Goal: Task Accomplishment & Management: Manage account settings

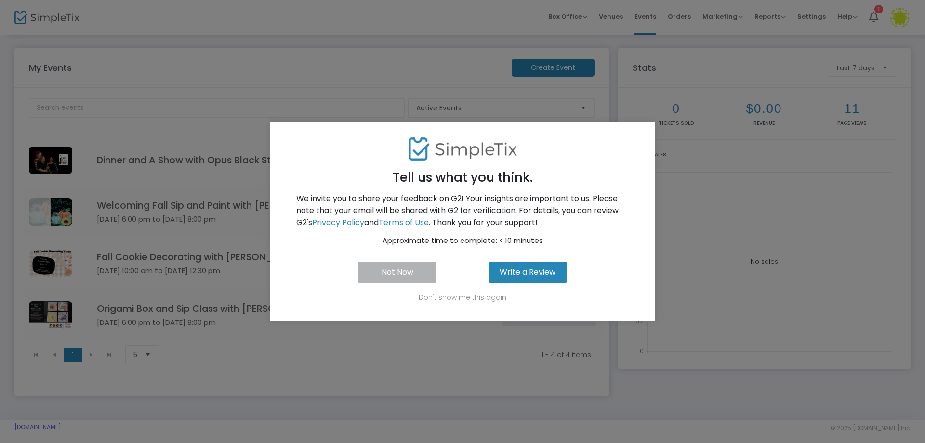
click at [412, 268] on button "Not Now" at bounding box center [397, 272] width 79 height 21
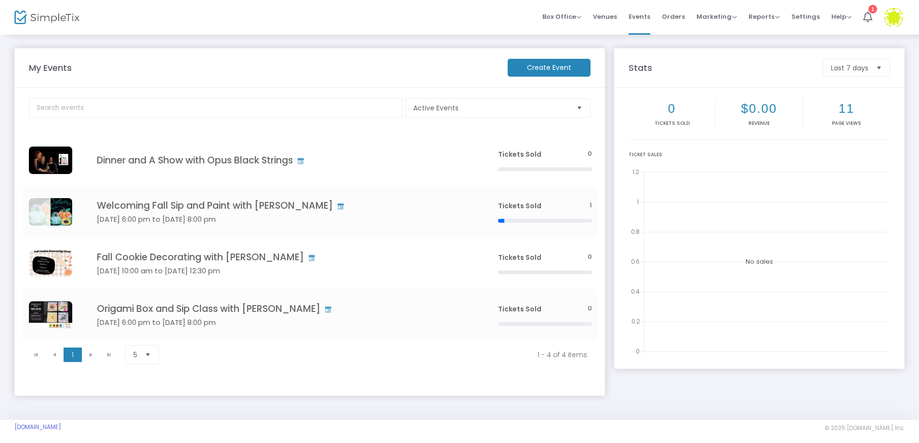
click at [896, 14] on img at bounding box center [894, 18] width 20 height 20
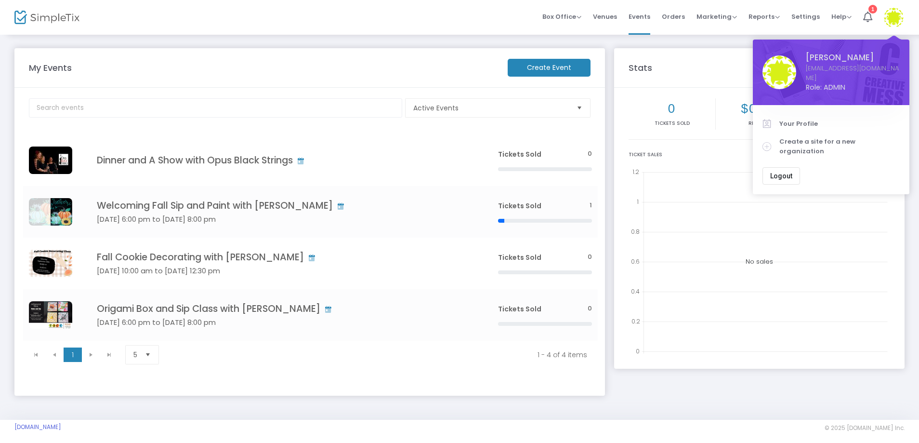
click at [779, 172] on span "Logout" at bounding box center [781, 176] width 22 height 8
